Goal: Find specific page/section: Find specific page/section

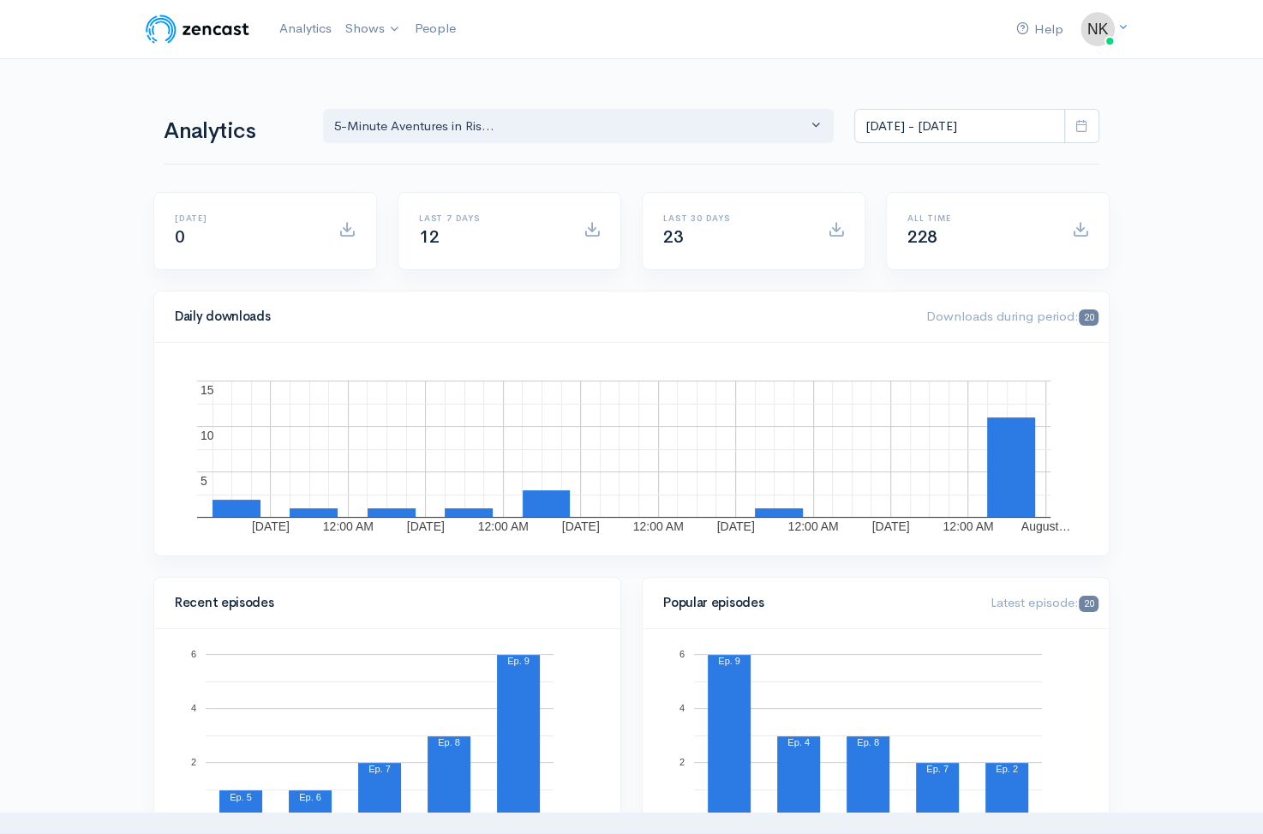
click at [231, 43] on img at bounding box center [197, 29] width 109 height 34
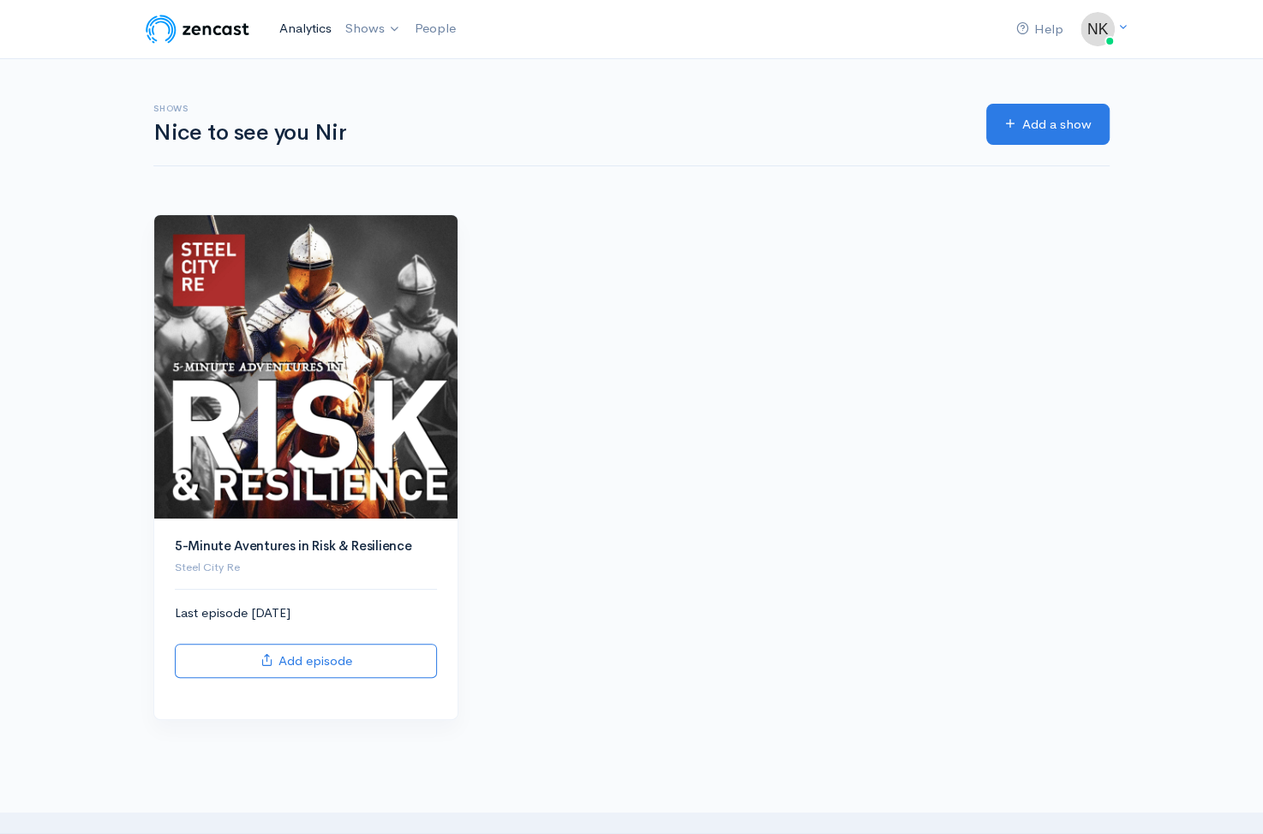
click at [338, 41] on link "Analytics" at bounding box center [305, 28] width 66 height 37
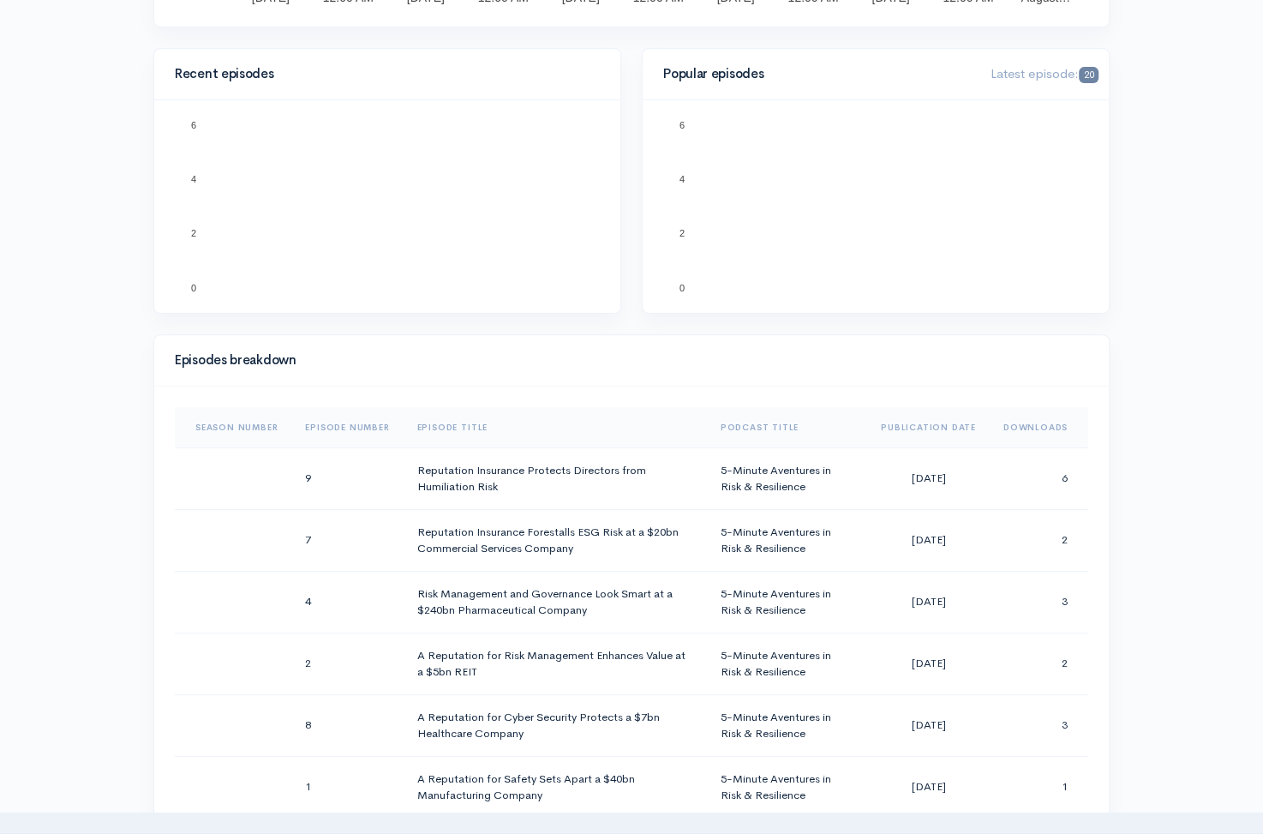
scroll to position [793, 0]
